Goal: Feedback & Contribution: Submit feedback/report problem

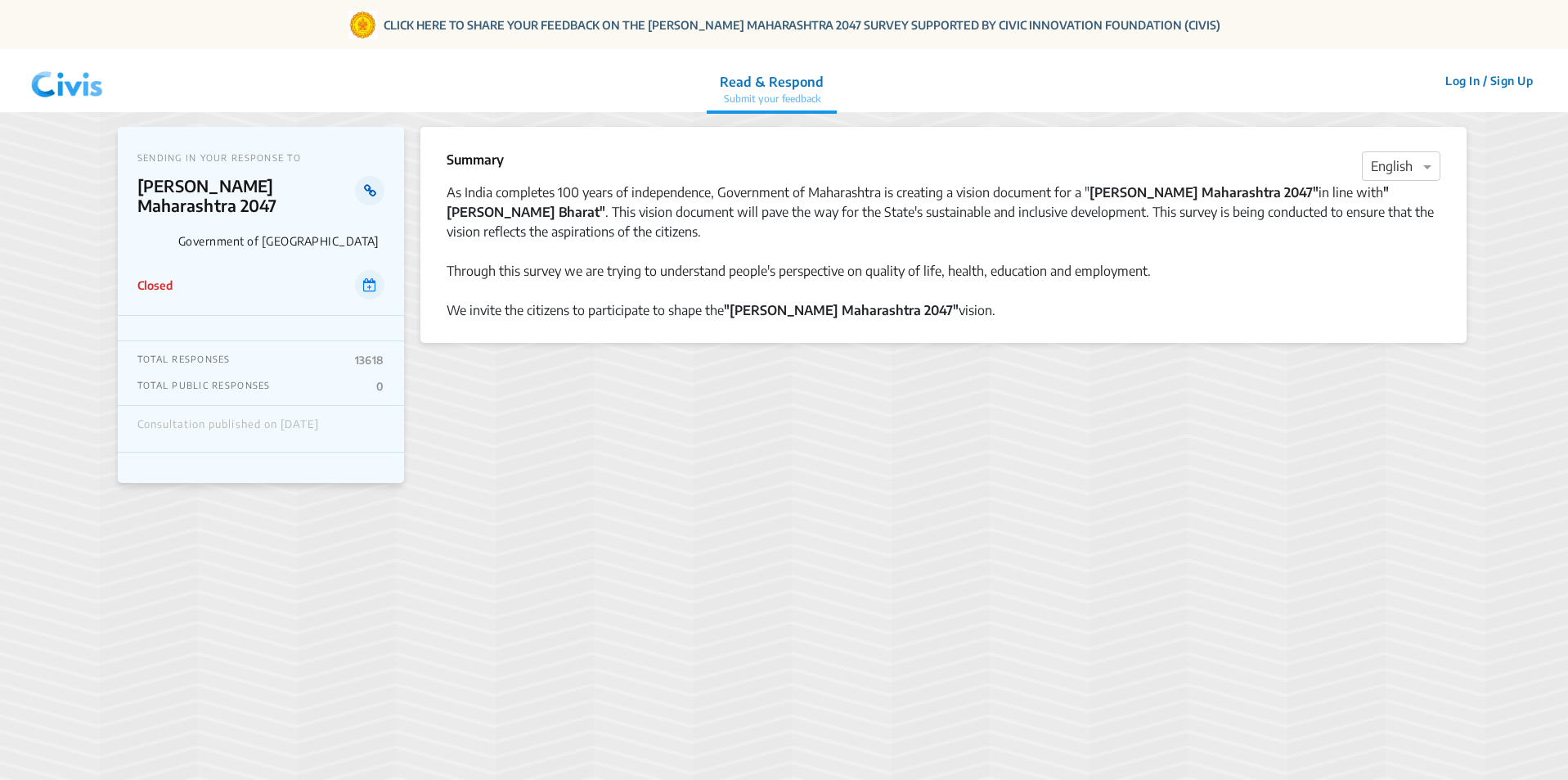
click at [372, 190] on icon at bounding box center [370, 191] width 12 height 13
click at [709, 93] on p "Submit your feedback" at bounding box center [736, 99] width 104 height 15
click at [1429, 172] on span at bounding box center [1429, 165] width 21 height 20
click at [1402, 261] on span "Marathi" at bounding box center [1393, 262] width 45 height 16
